Goal: Task Accomplishment & Management: Complete application form

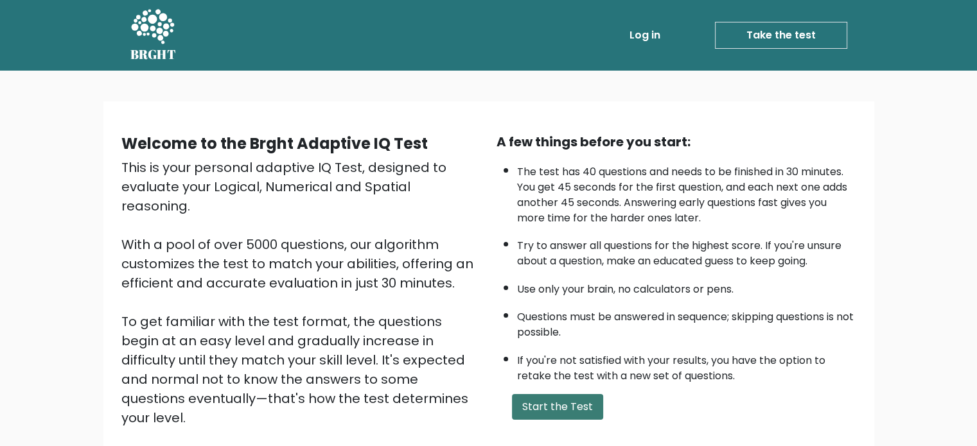
click at [559, 412] on button "Start the Test" at bounding box center [557, 407] width 91 height 26
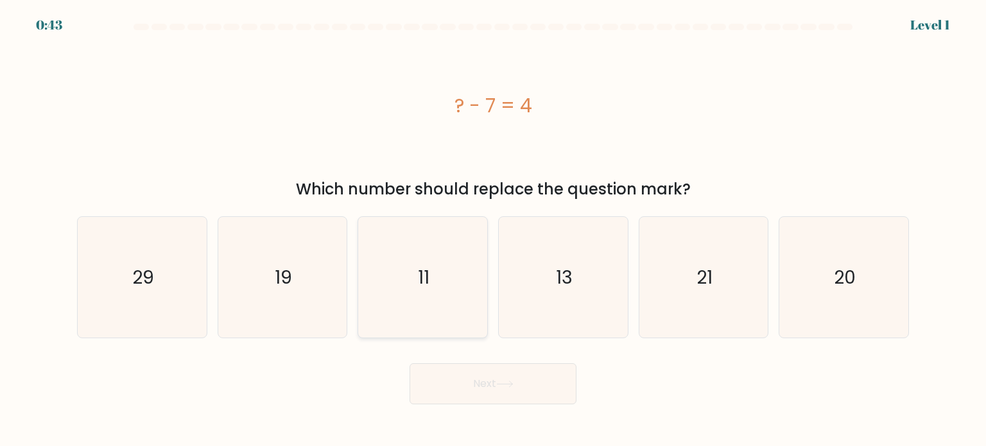
drag, startPoint x: 432, startPoint y: 191, endPoint x: 435, endPoint y: 216, distance: 25.2
drag, startPoint x: 435, startPoint y: 216, endPoint x: 217, endPoint y: 107, distance: 243.5
click at [202, 99] on div "? - 7 = 4" at bounding box center [493, 105] width 832 height 29
click at [437, 312] on icon "11" at bounding box center [422, 277] width 121 height 121
click at [493, 230] on input "c. 11" at bounding box center [493, 226] width 1 height 6
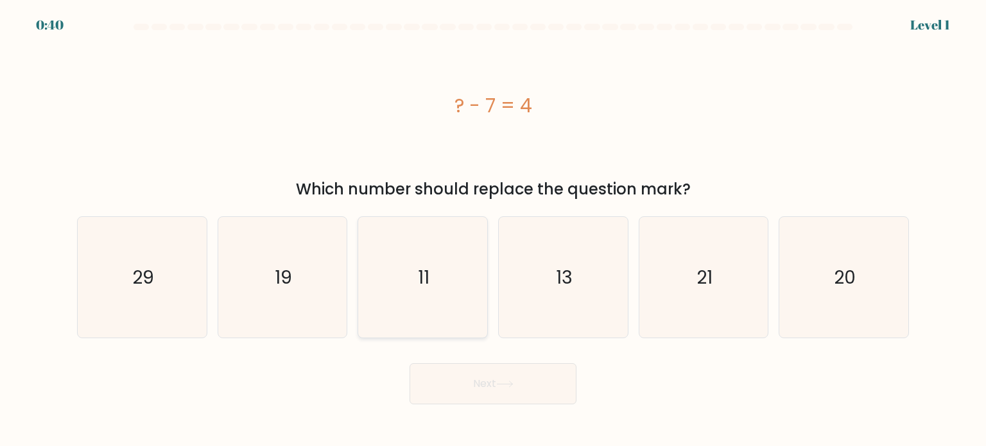
radio input "true"
click at [499, 380] on button "Next" at bounding box center [493, 383] width 167 height 41
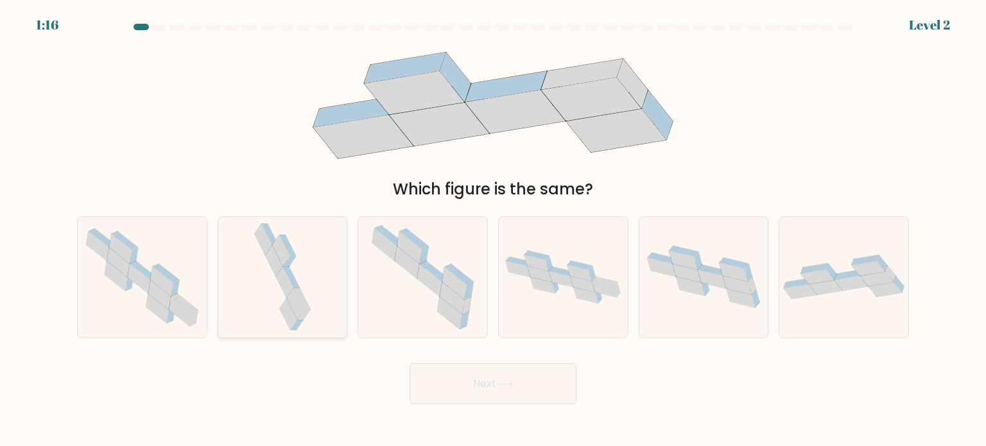
click at [295, 272] on icon at bounding box center [283, 277] width 64 height 121
click at [493, 230] on input "b." at bounding box center [493, 226] width 1 height 6
radio input "true"
click at [520, 379] on button "Next" at bounding box center [493, 383] width 167 height 41
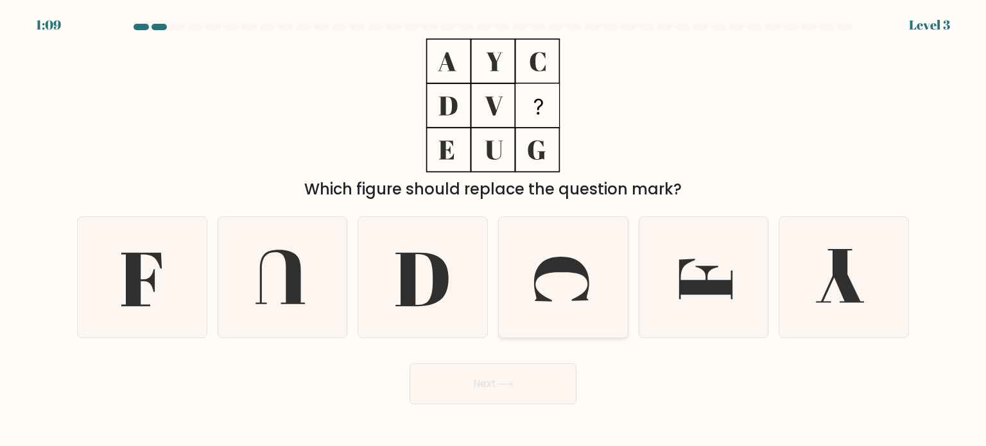
click at [591, 256] on icon at bounding box center [563, 277] width 121 height 121
click at [494, 230] on input "d." at bounding box center [493, 226] width 1 height 6
radio input "true"
click at [539, 367] on button "Next" at bounding box center [493, 383] width 167 height 41
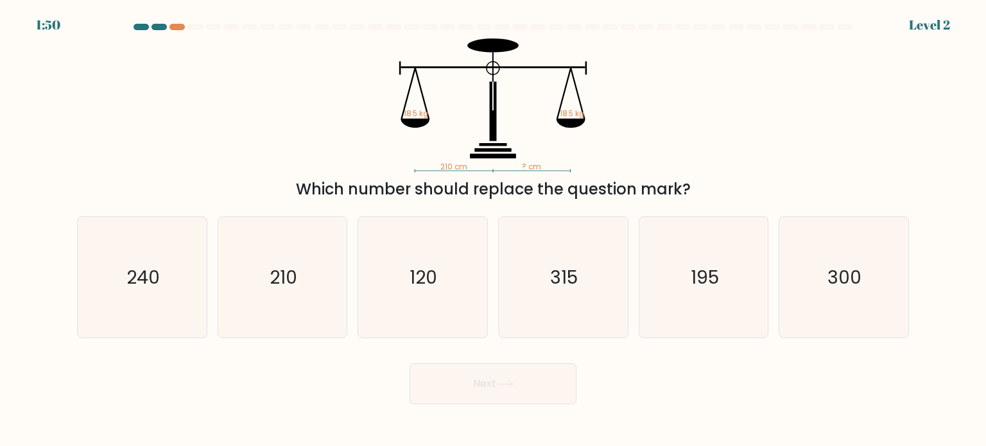
click at [525, 392] on button "Next" at bounding box center [493, 383] width 167 height 41
click at [545, 291] on icon "315" at bounding box center [563, 277] width 121 height 121
click at [494, 230] on input "d. 315" at bounding box center [493, 226] width 1 height 6
radio input "true"
click at [312, 276] on icon "210" at bounding box center [282, 277] width 121 height 121
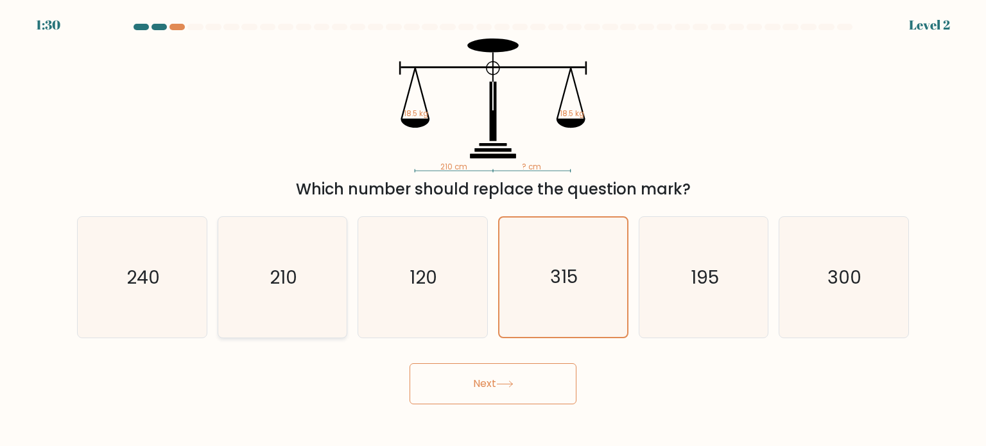
click at [493, 230] on input "b. 210" at bounding box center [493, 226] width 1 height 6
radio input "true"
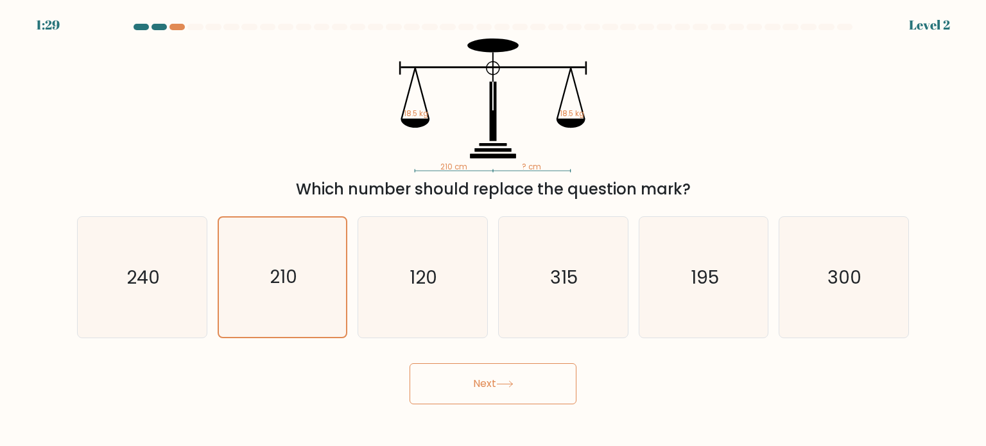
click at [480, 381] on button "Next" at bounding box center [493, 383] width 167 height 41
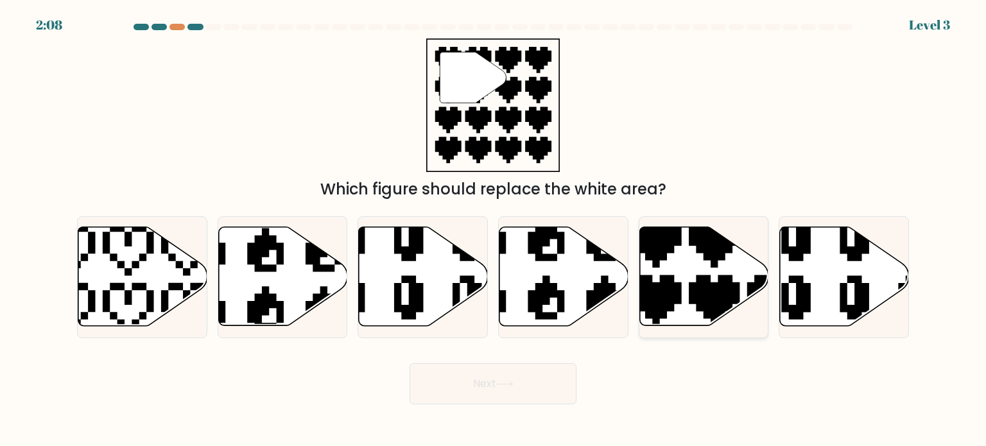
click at [678, 305] on icon at bounding box center [704, 276] width 129 height 99
click at [494, 230] on input "e." at bounding box center [493, 226] width 1 height 6
radio input "true"
click at [525, 395] on button "Next" at bounding box center [493, 383] width 167 height 41
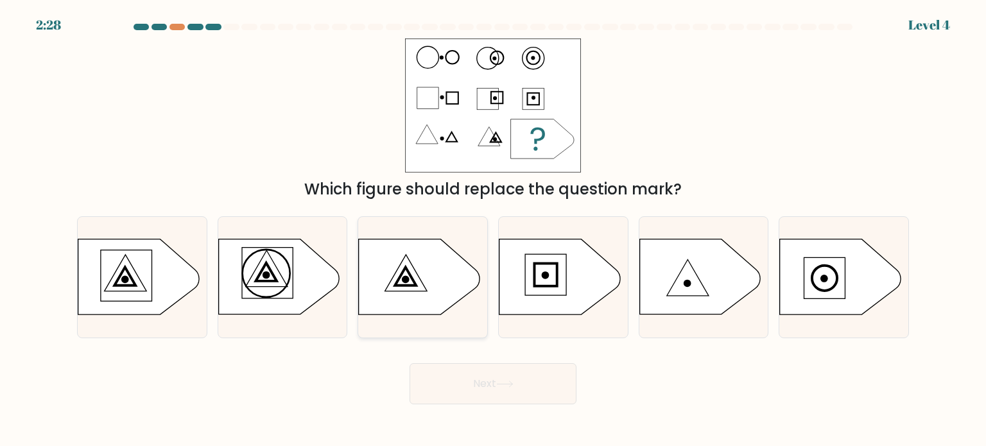
click at [400, 277] on icon at bounding box center [406, 277] width 21 height 18
click at [493, 230] on input "c." at bounding box center [493, 226] width 1 height 6
radio input "true"
click at [507, 380] on button "Next" at bounding box center [493, 383] width 167 height 41
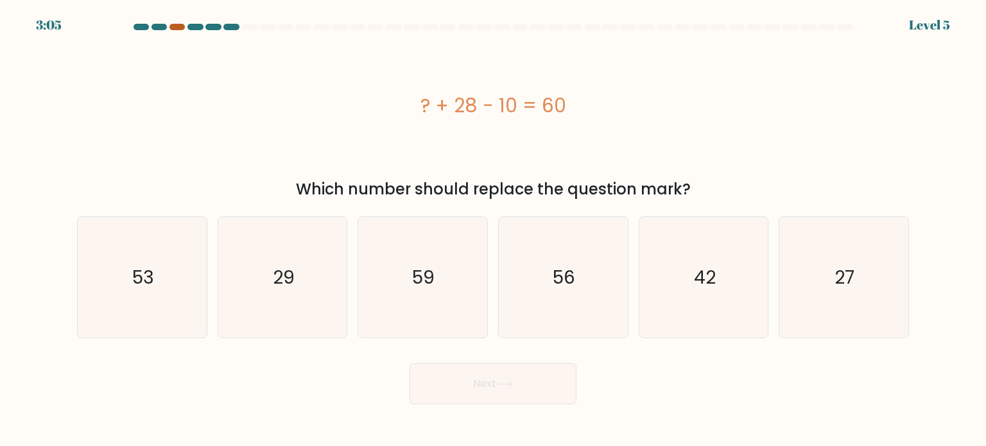
click at [182, 25] on div at bounding box center [177, 27] width 15 height 6
drag, startPoint x: 877, startPoint y: 299, endPoint x: 591, endPoint y: 407, distance: 304.9
click at [862, 305] on icon "27" at bounding box center [843, 277] width 121 height 121
click at [494, 230] on input "f. 27" at bounding box center [493, 226] width 1 height 6
radio input "true"
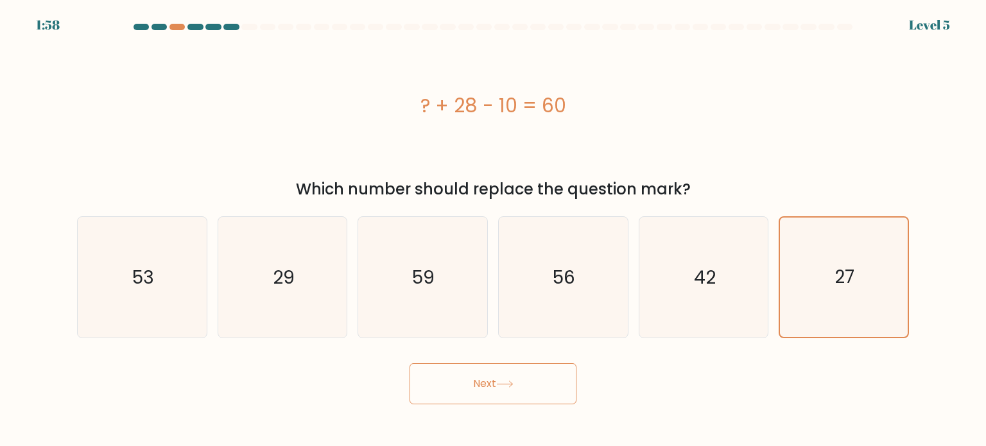
click at [480, 384] on button "Next" at bounding box center [493, 383] width 167 height 41
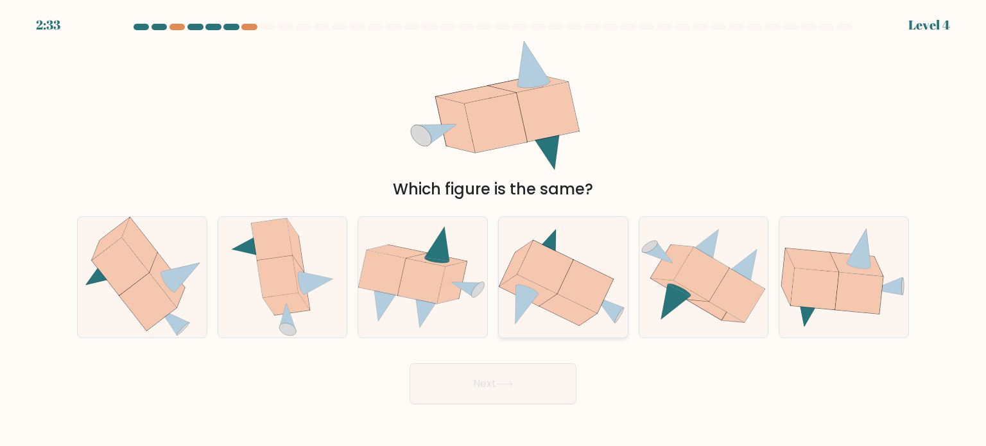
drag, startPoint x: 542, startPoint y: 272, endPoint x: 552, endPoint y: 264, distance: 12.8
click at [551, 261] on icon at bounding box center [546, 266] width 56 height 53
click at [494, 230] on input "d." at bounding box center [493, 226] width 1 height 6
radio input "true"
click at [529, 370] on button "Next" at bounding box center [493, 383] width 167 height 41
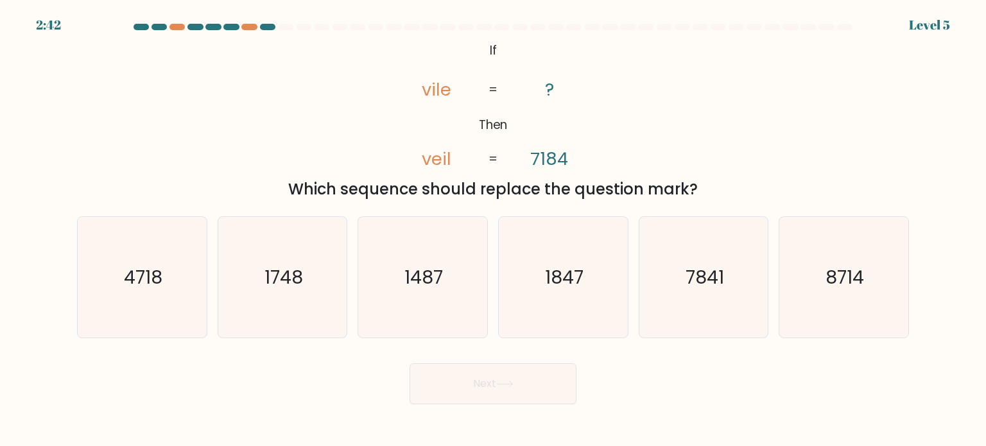
drag, startPoint x: 692, startPoint y: 306, endPoint x: 740, endPoint y: 392, distance: 97.7
click at [692, 308] on icon "7841" at bounding box center [703, 277] width 121 height 121
click at [494, 230] on input "e. 7841" at bounding box center [493, 226] width 1 height 6
radio input "true"
click at [559, 389] on button "Next" at bounding box center [493, 383] width 167 height 41
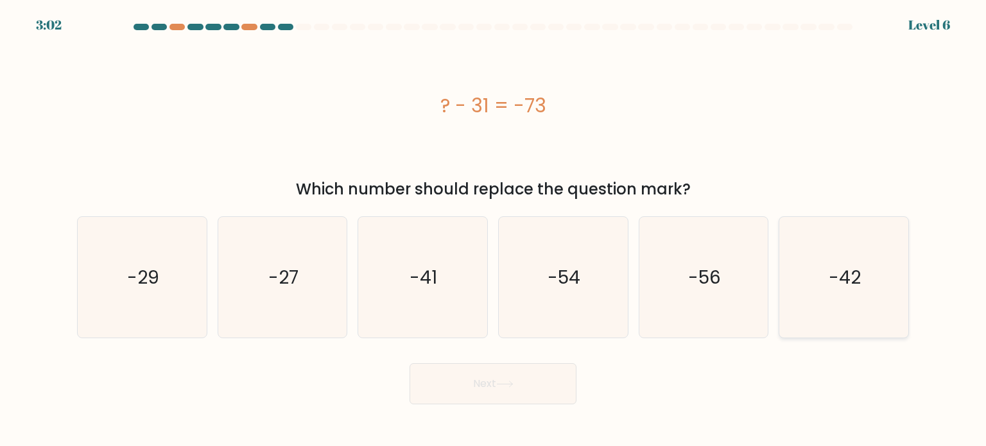
click at [848, 286] on text "-42" at bounding box center [845, 277] width 32 height 26
click at [494, 230] on input "f. -42" at bounding box center [493, 226] width 1 height 6
radio input "true"
click at [421, 387] on button "Next" at bounding box center [493, 383] width 167 height 41
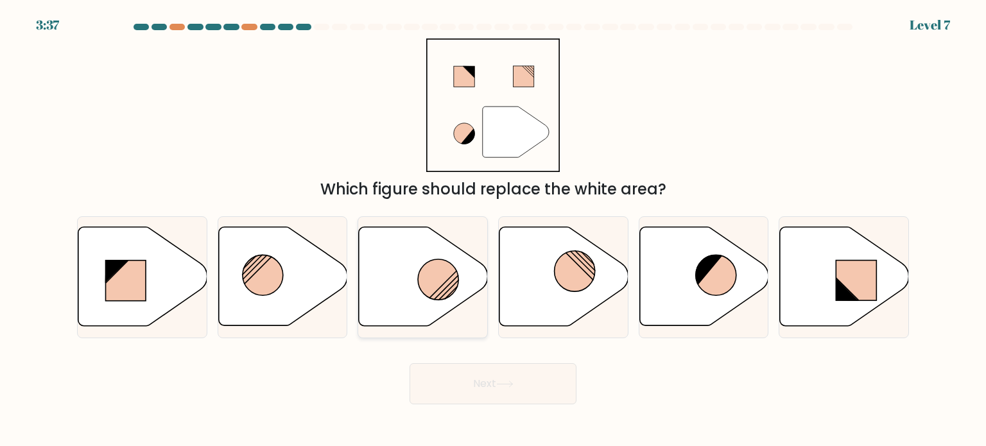
click at [457, 274] on circle at bounding box center [438, 279] width 40 height 40
click at [493, 230] on input "c." at bounding box center [493, 226] width 1 height 6
radio input "true"
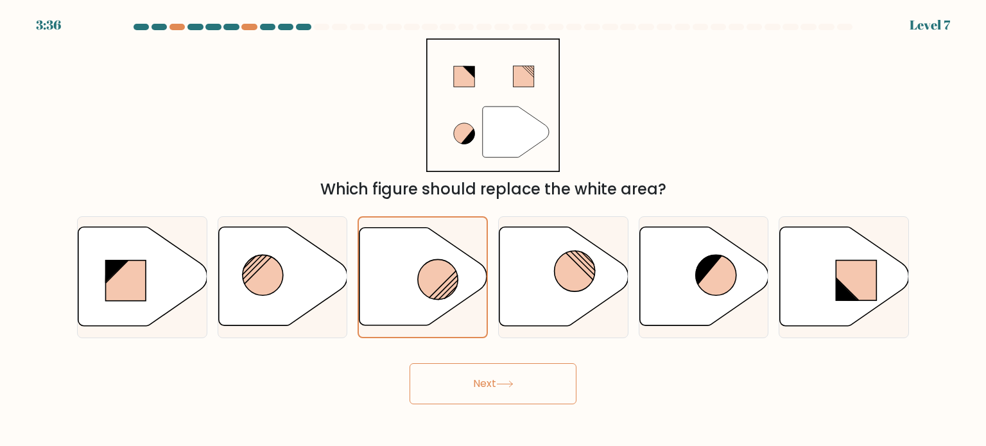
click at [497, 401] on button "Next" at bounding box center [493, 383] width 167 height 41
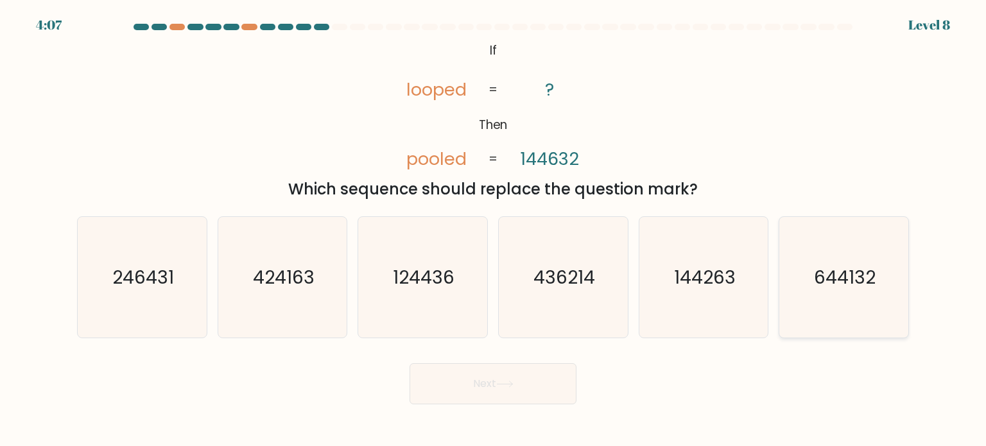
click at [859, 308] on icon "644132" at bounding box center [843, 277] width 121 height 121
click at [494, 230] on input "f. 644132" at bounding box center [493, 226] width 1 height 6
radio input "true"
click at [532, 395] on button "Next" at bounding box center [493, 383] width 167 height 41
